Goal: Navigation & Orientation: Find specific page/section

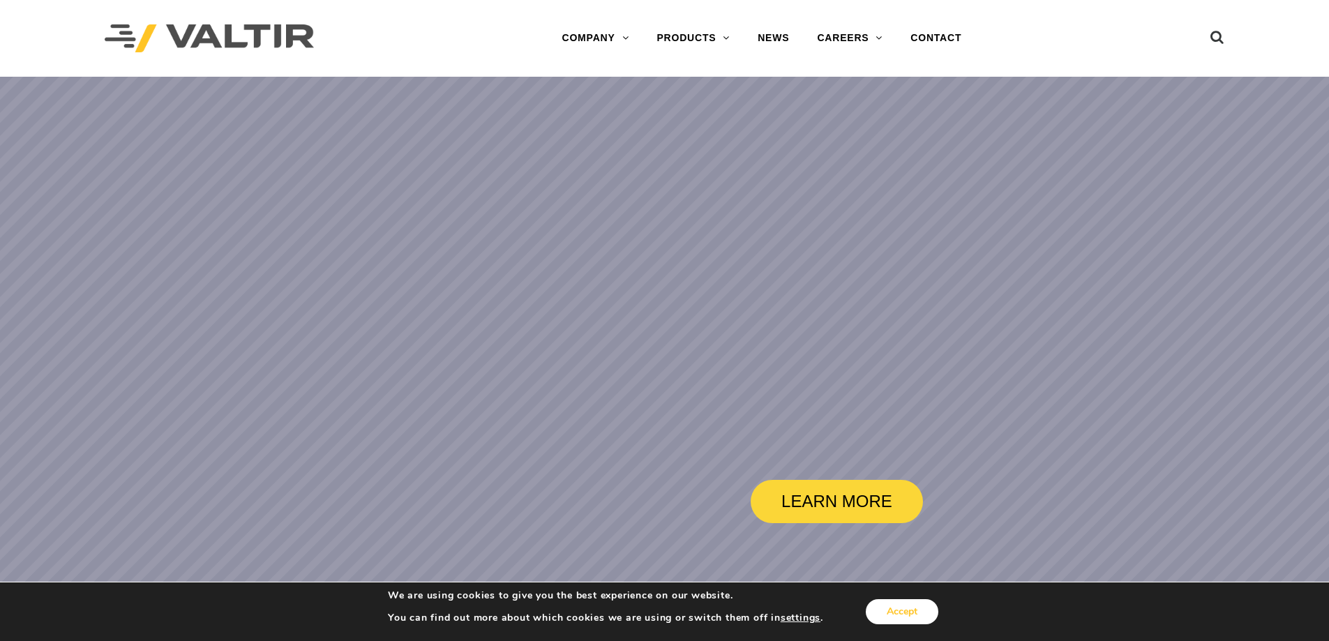
click at [907, 609] on button "Accept" at bounding box center [902, 611] width 73 height 25
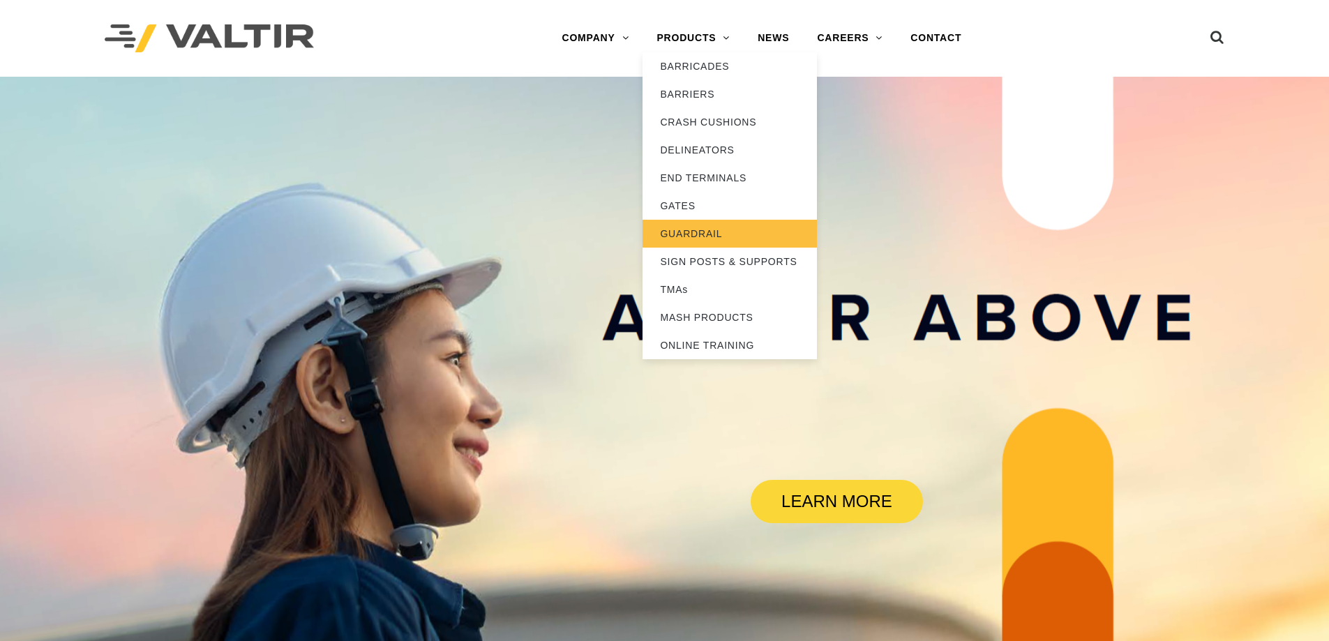
click at [705, 234] on link "GUARDRAIL" at bounding box center [729, 234] width 174 height 28
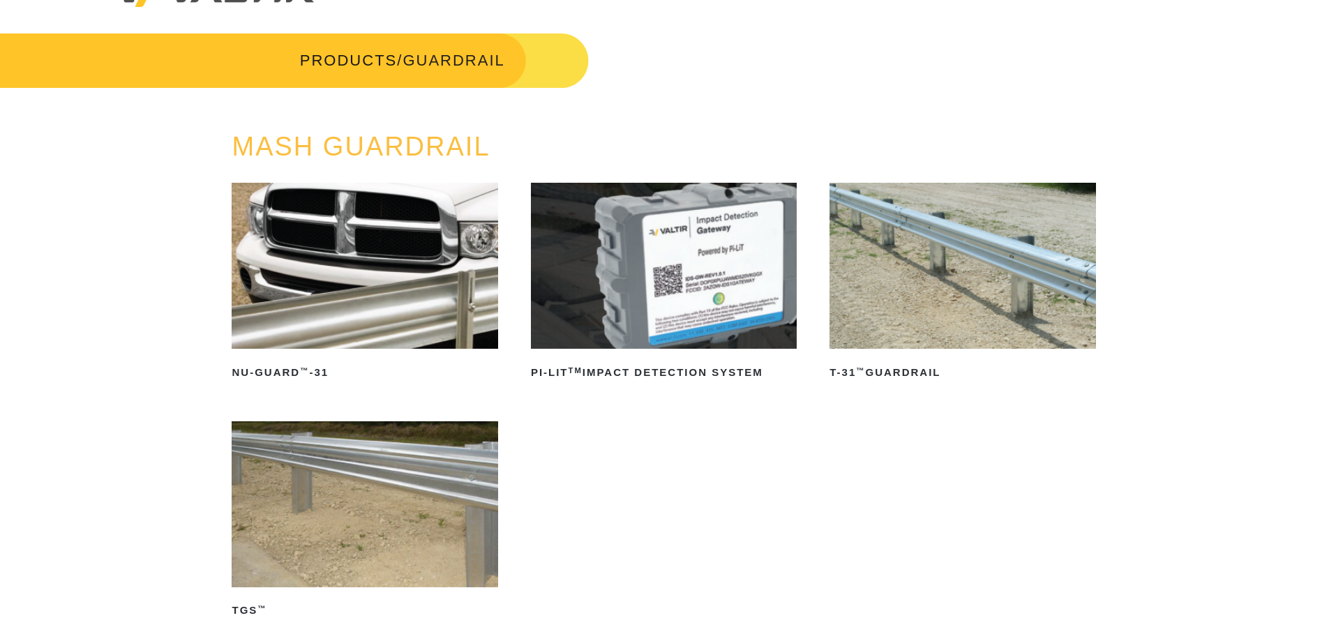
scroll to position [70, 0]
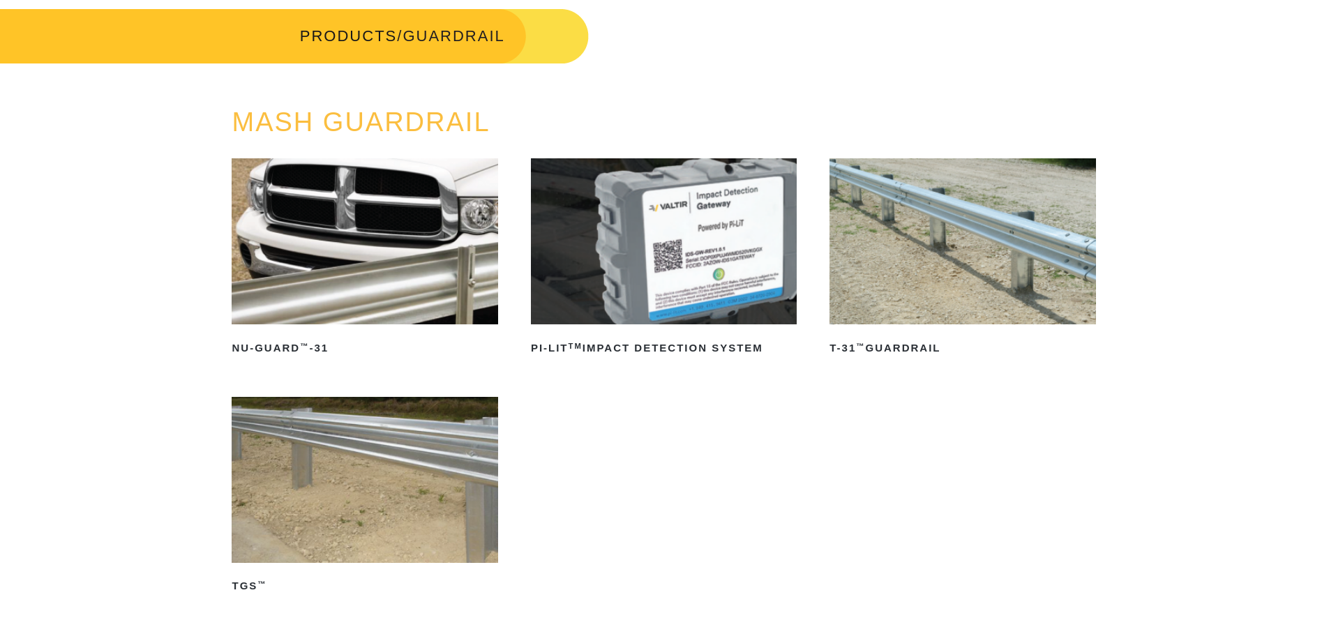
click at [345, 488] on img at bounding box center [365, 480] width 266 height 166
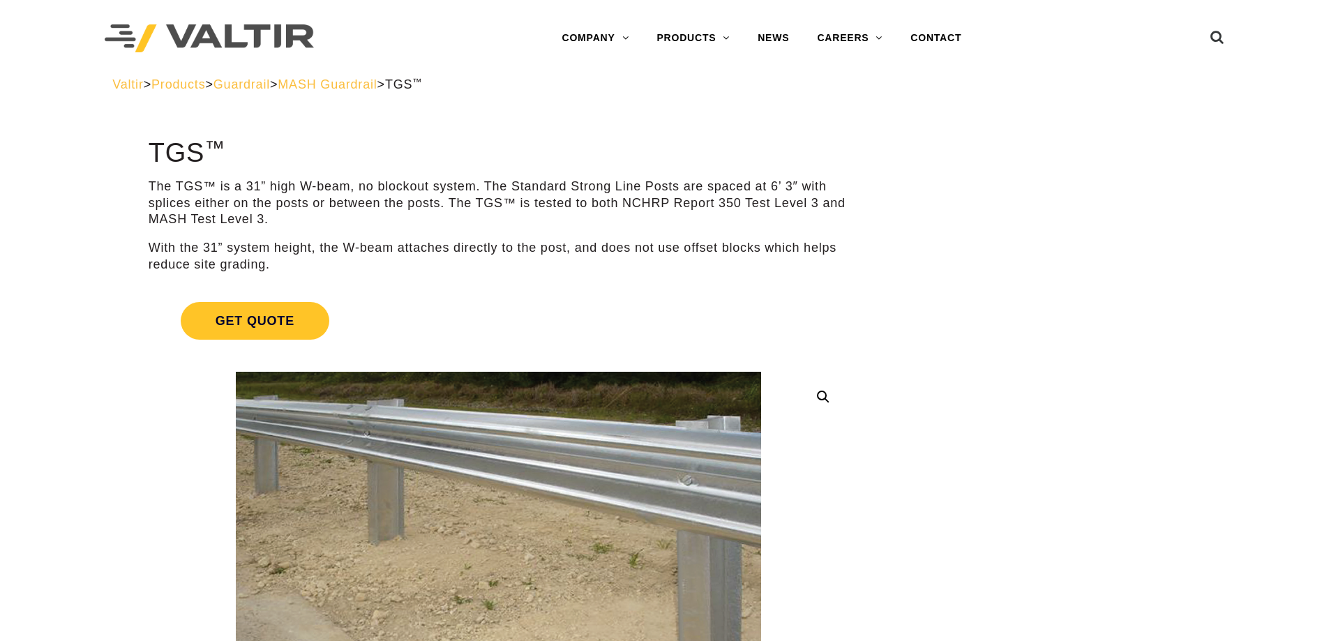
click at [377, 86] on span "MASH Guardrail" at bounding box center [327, 84] width 99 height 14
